Goal: Information Seeking & Learning: Check status

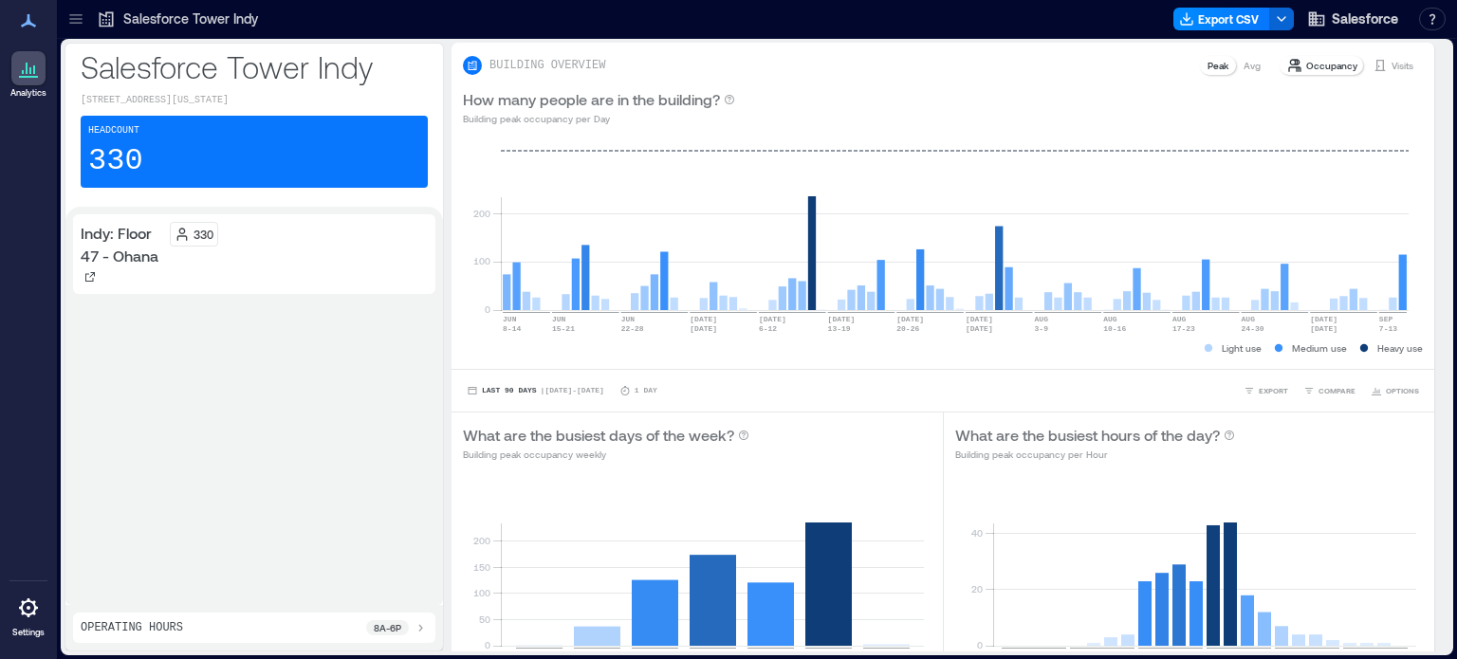
click at [238, 143] on div "Headcount 330" at bounding box center [254, 152] width 347 height 72
click at [129, 265] on p "Indy: Floor 47 - Ohana" at bounding box center [122, 245] width 82 height 46
click at [88, 275] on icon at bounding box center [89, 276] width 11 height 11
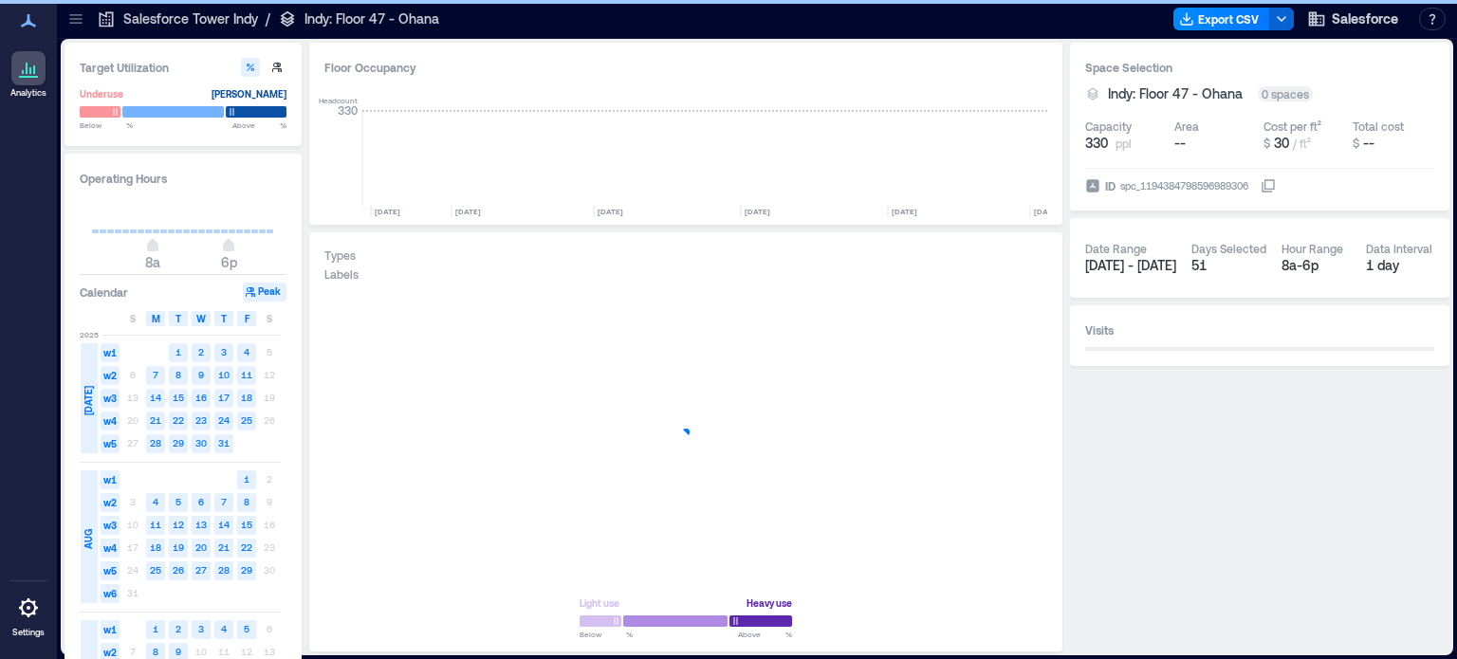
scroll to position [0, 3353]
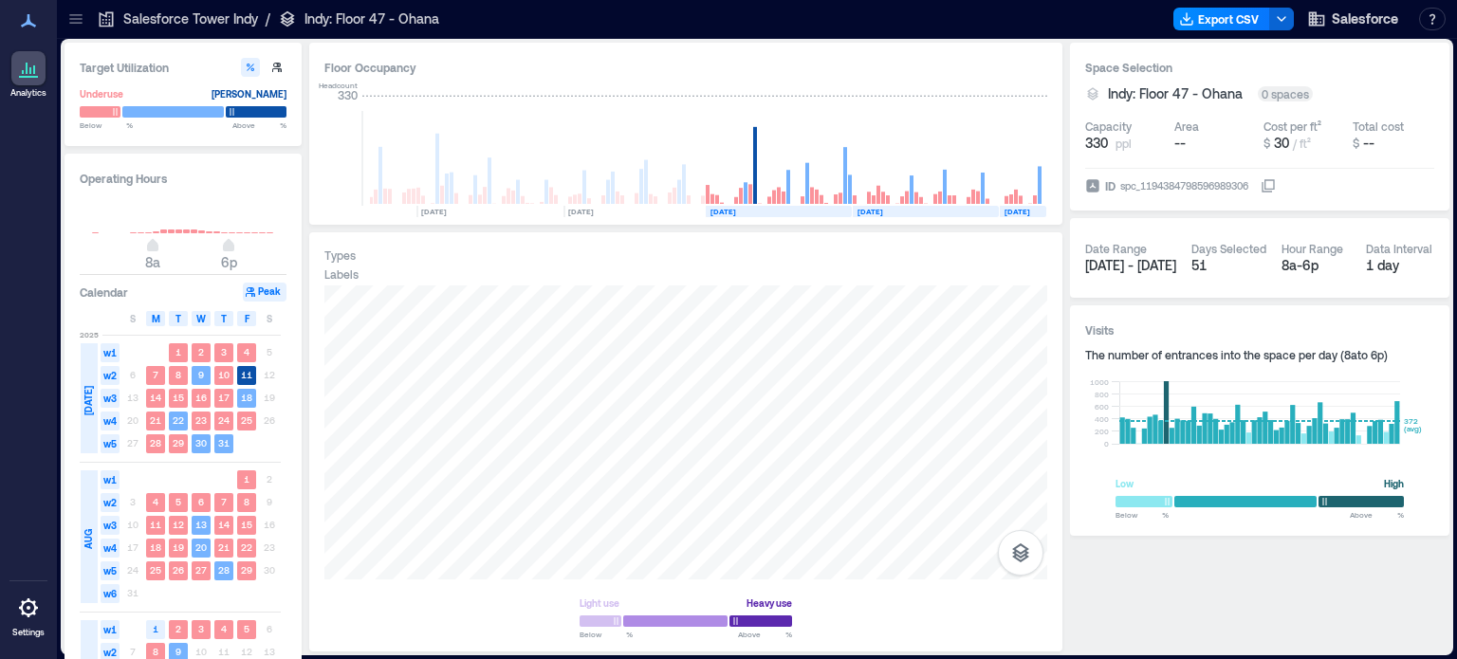
click at [28, 28] on icon at bounding box center [28, 20] width 23 height 23
click at [28, 14] on icon at bounding box center [28, 20] width 15 height 13
click at [28, 67] on icon at bounding box center [28, 68] width 23 height 23
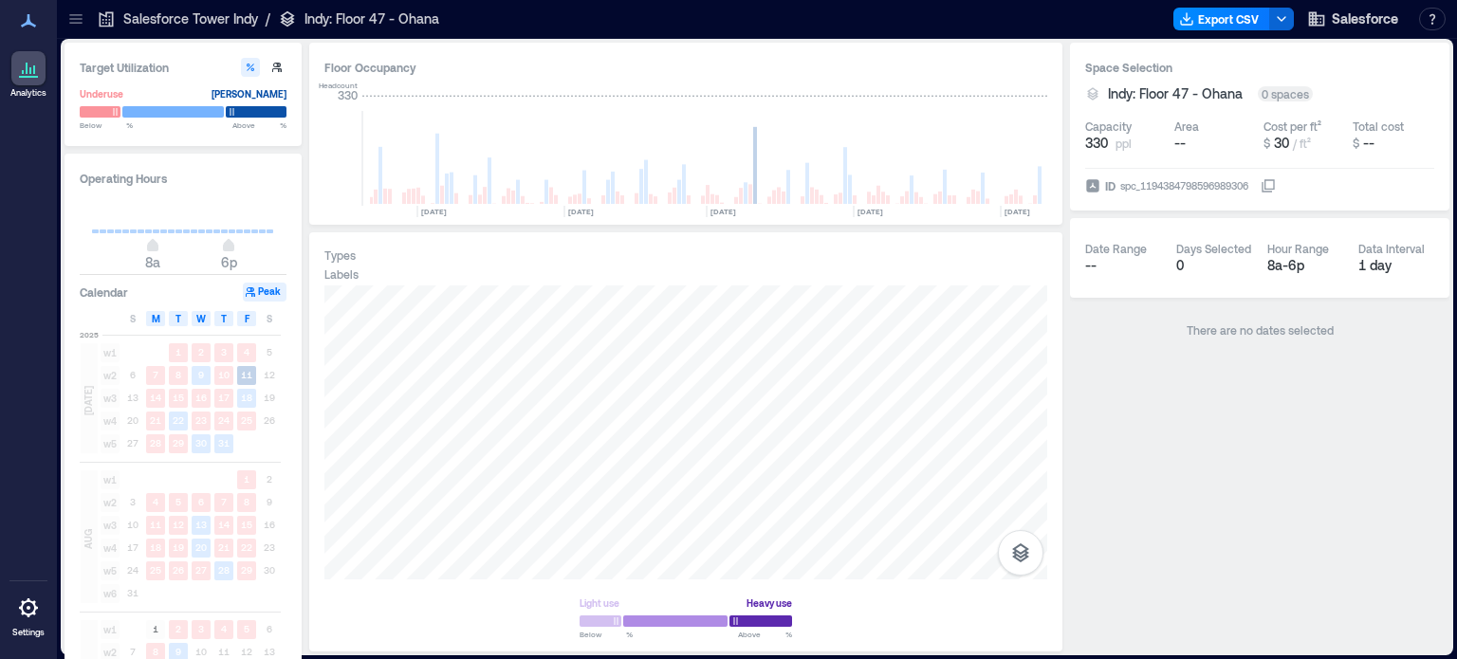
click at [222, 16] on p "Salesforce Tower Indy" at bounding box center [190, 18] width 135 height 19
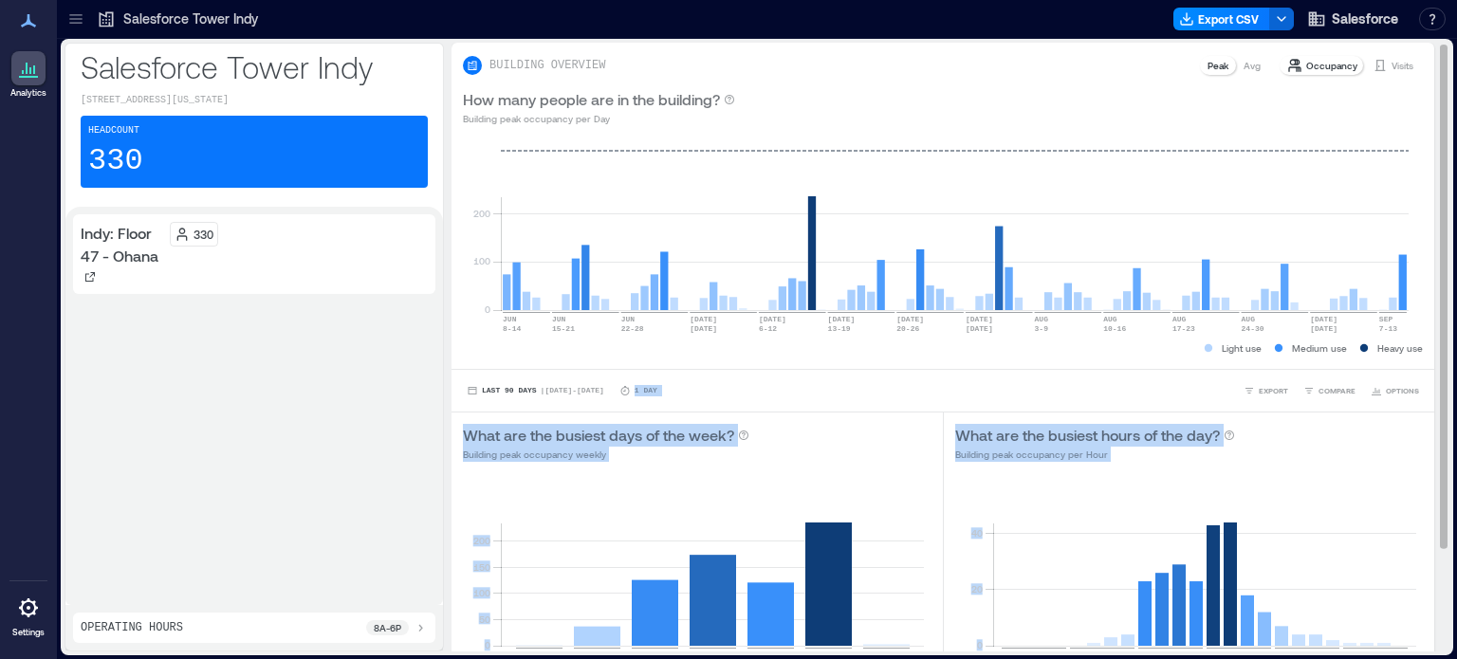
drag, startPoint x: 1430, startPoint y: 280, endPoint x: 1416, endPoint y: 368, distance: 89.3
click at [1416, 368] on div "BUILDING OVERVIEW Peak Avg Occupancy Visits How many people are in the building…" at bounding box center [950, 347] width 998 height 609
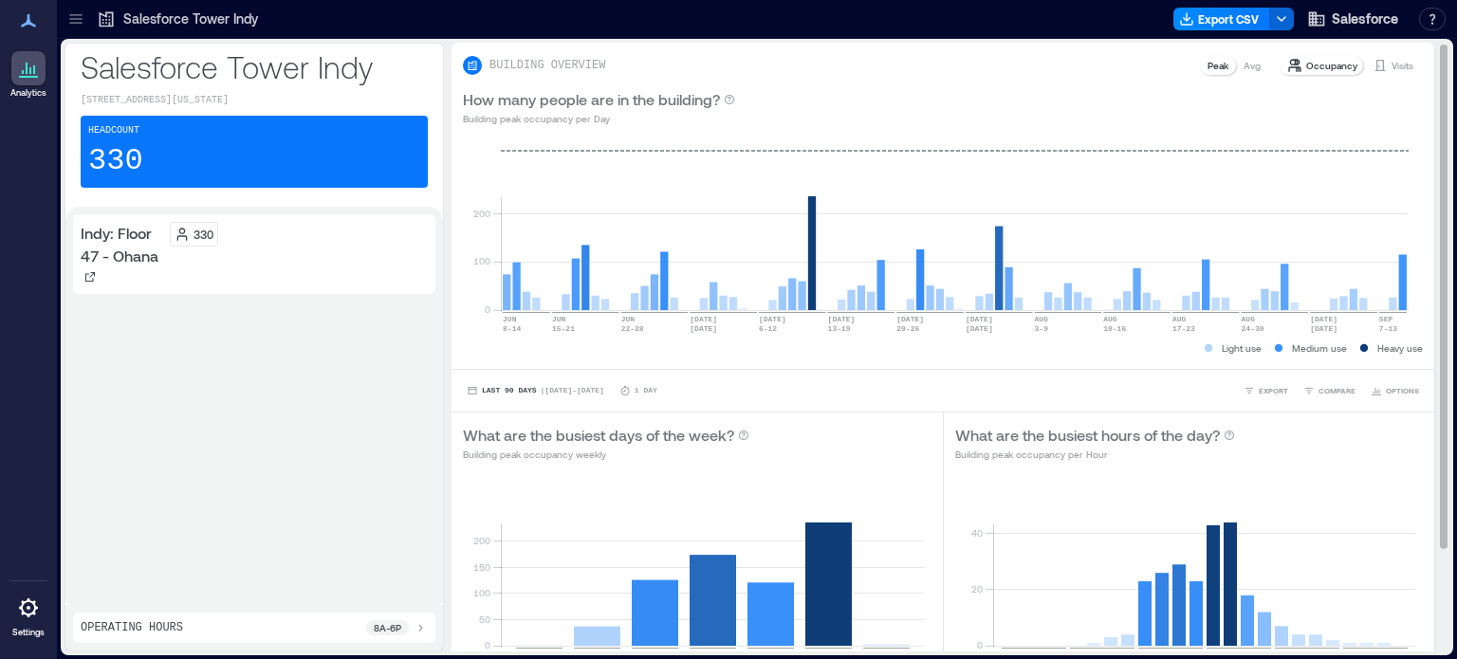
click at [1359, 106] on div "How many people are in the building? Building peak occupancy per Day" at bounding box center [943, 107] width 960 height 38
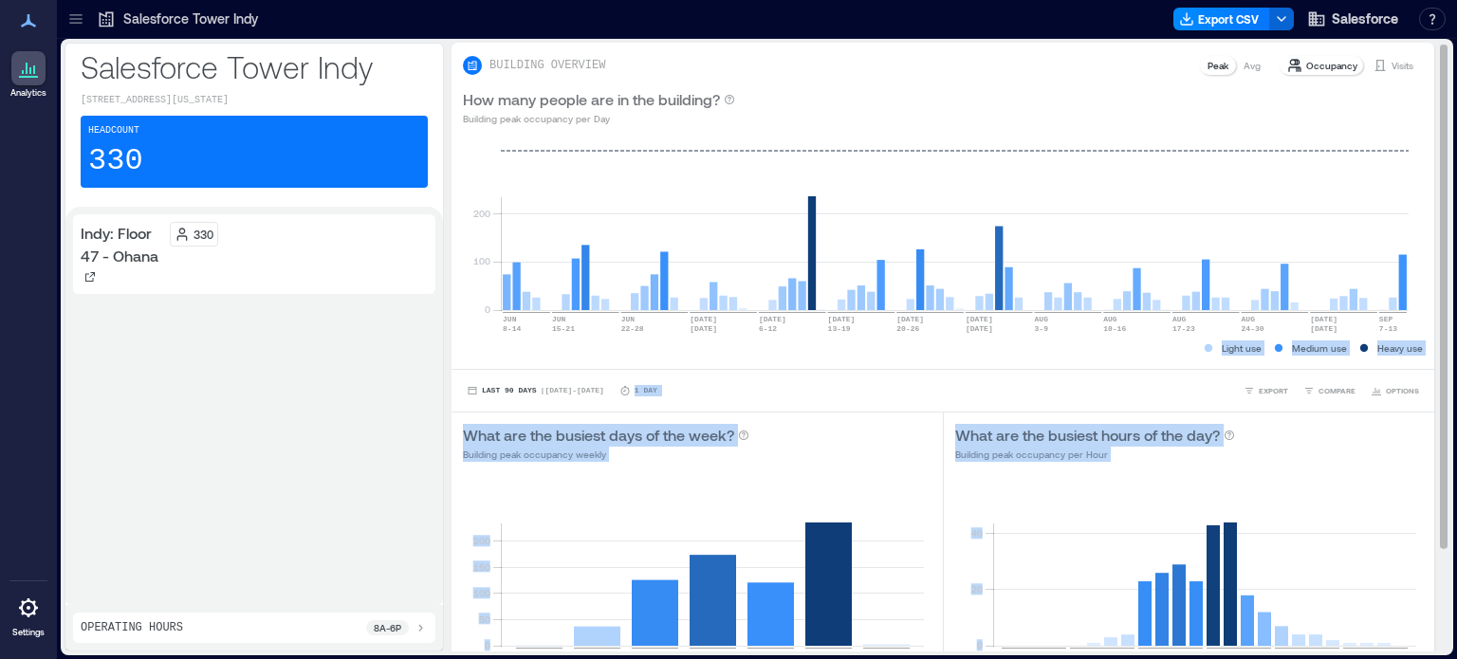
drag, startPoint x: 1430, startPoint y: 116, endPoint x: 1421, endPoint y: 221, distance: 105.7
click at [1421, 221] on div "BUILDING OVERVIEW Peak Avg Occupancy Visits How many people are in the building…" at bounding box center [950, 347] width 998 height 609
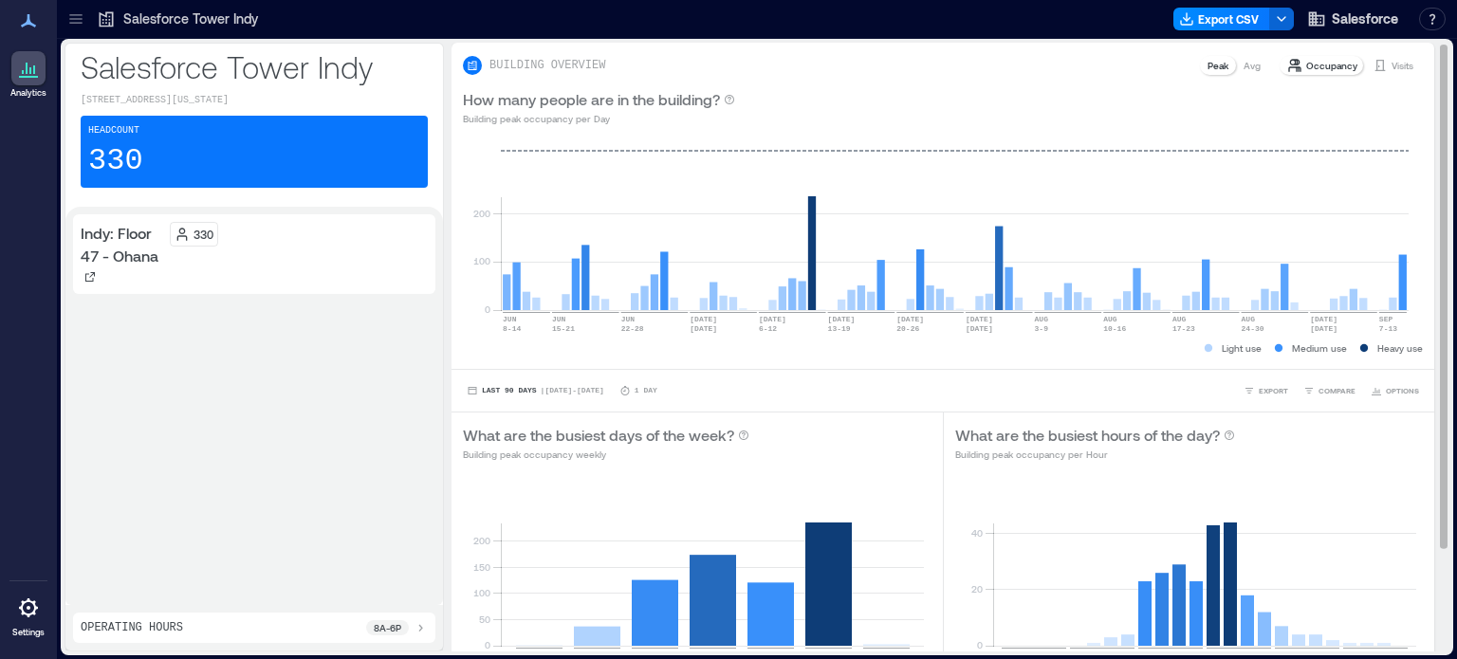
click at [1285, 114] on div "How many people are in the building? Building peak occupancy per Day" at bounding box center [943, 107] width 960 height 38
click at [1391, 64] on p "Visits" at bounding box center [1402, 65] width 22 height 15
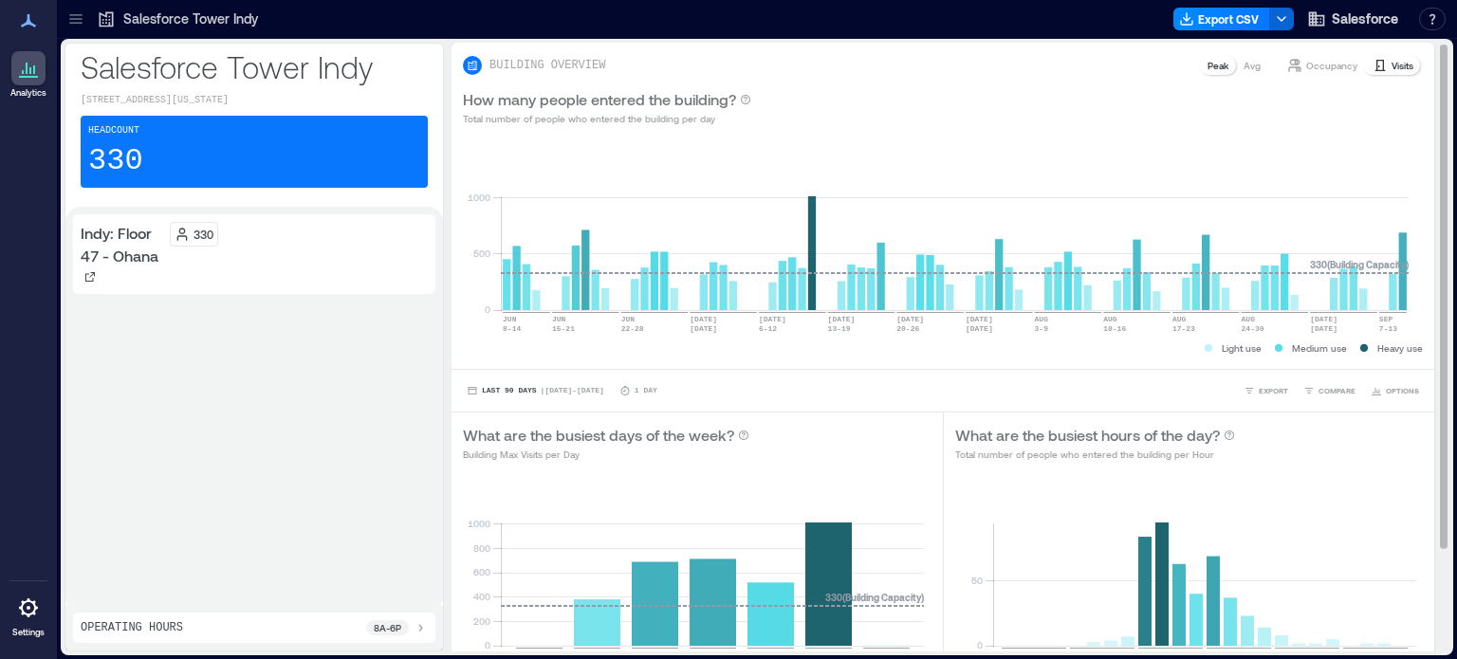
drag, startPoint x: 1428, startPoint y: 259, endPoint x: 1431, endPoint y: 330, distance: 71.2
click at [1431, 330] on div "BUILDING OVERVIEW Peak Avg Occupancy Visits How many people entered the buildin…" at bounding box center [950, 347] width 998 height 609
drag, startPoint x: 1430, startPoint y: 330, endPoint x: 1429, endPoint y: 419, distance: 89.1
click at [1429, 419] on div "BUILDING OVERVIEW Peak Avg Occupancy Visits How many people entered the buildin…" at bounding box center [950, 347] width 998 height 609
drag, startPoint x: 1428, startPoint y: 541, endPoint x: 1426, endPoint y: 621, distance: 79.7
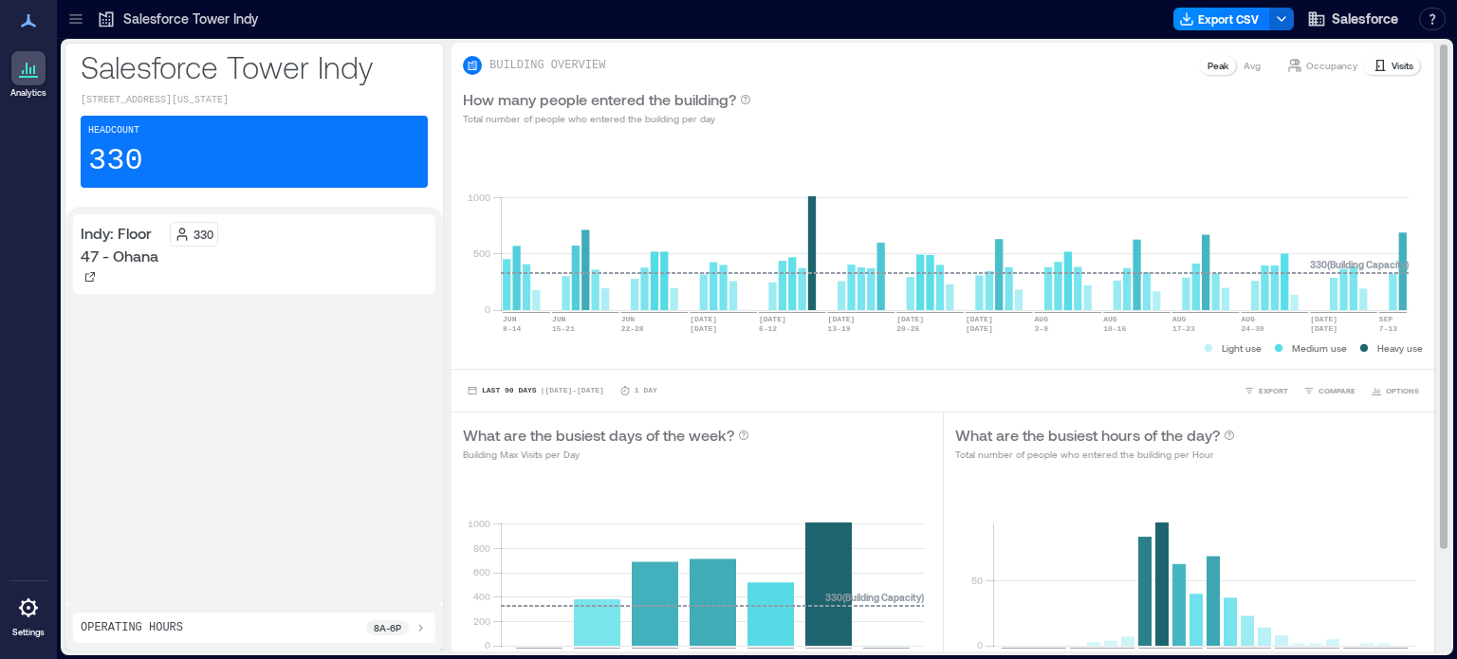
click at [1426, 621] on div "BUILDING OVERVIEW Peak Avg Occupancy Visits How many people entered the buildin…" at bounding box center [950, 347] width 998 height 609
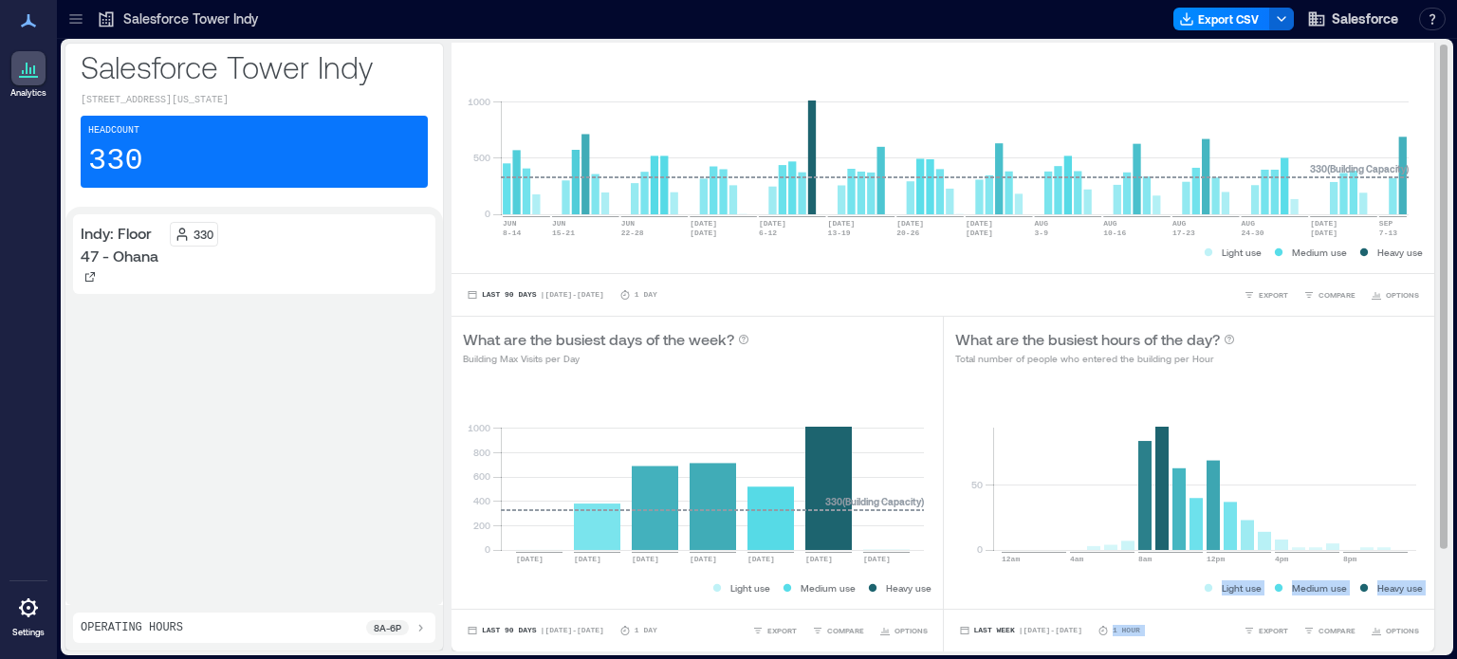
scroll to position [125, 0]
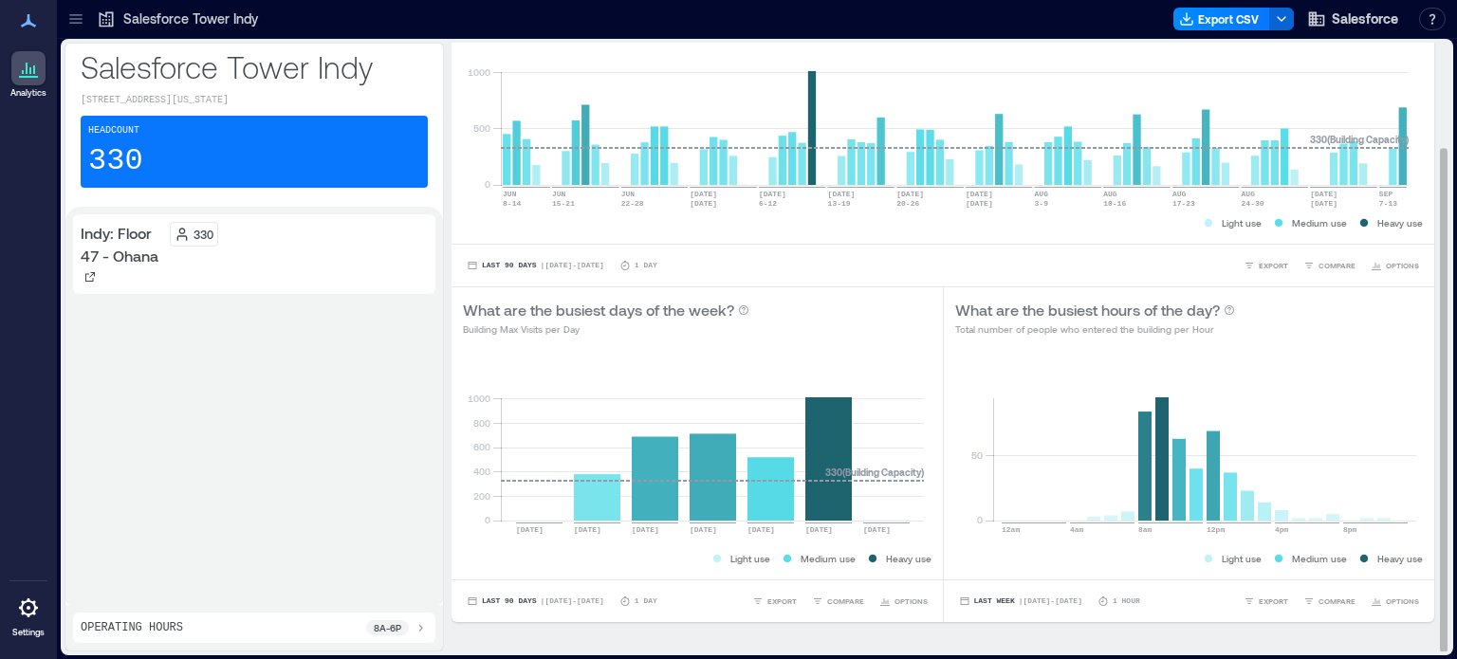
click at [1010, 254] on div "Last 90 Days | [DATE] - [DATE] 1 Day EXPORT COMPARE OPTIONS" at bounding box center [942, 265] width 982 height 43
